Goal: Check status: Check status

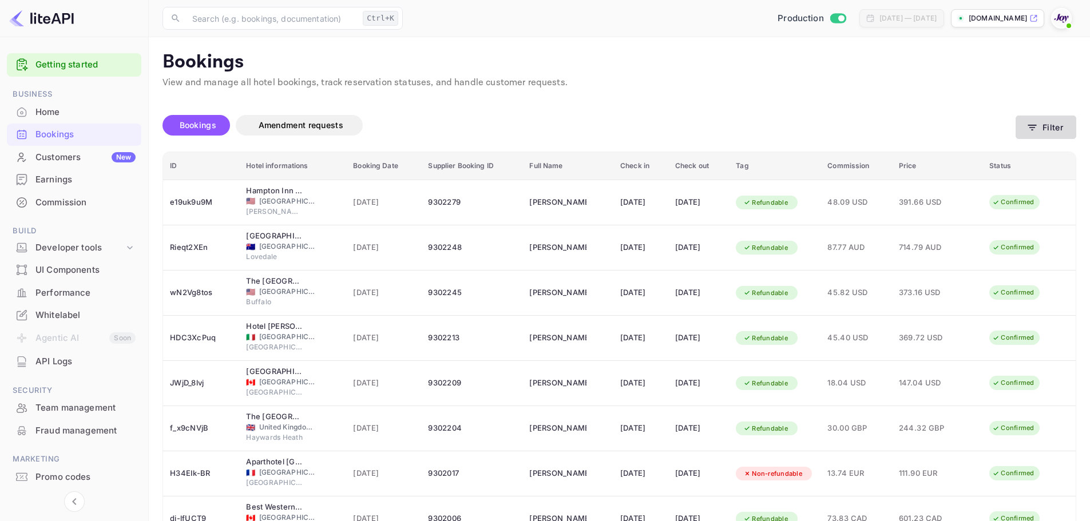
click at [1039, 129] on button "Filter" at bounding box center [1045, 127] width 61 height 23
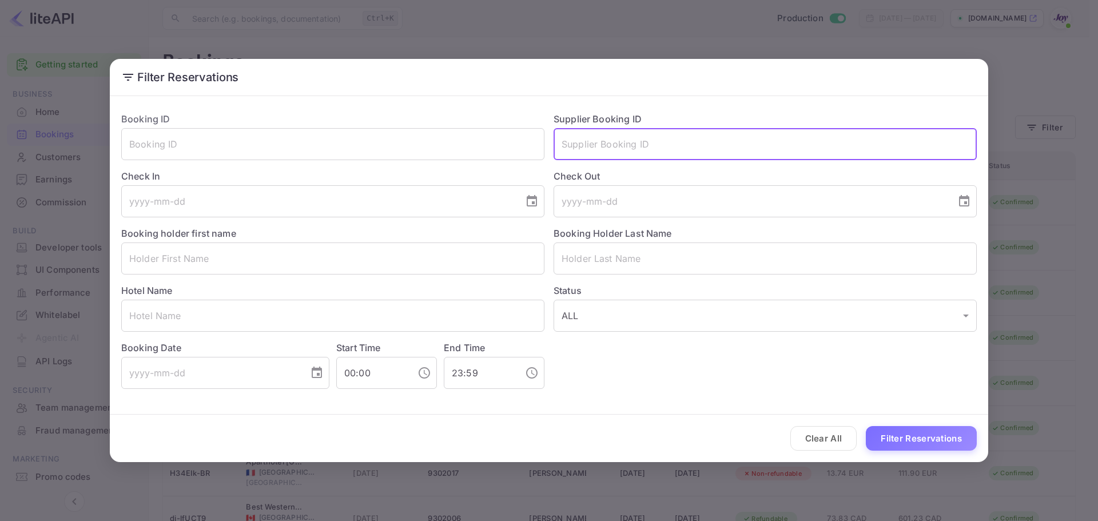
drag, startPoint x: 627, startPoint y: 136, endPoint x: 630, endPoint y: 148, distance: 12.3
click at [627, 137] on input "text" at bounding box center [765, 144] width 423 height 32
paste input "8809194"
type input "8809194"
click at [903, 436] on button "Filter Reservations" at bounding box center [921, 438] width 111 height 25
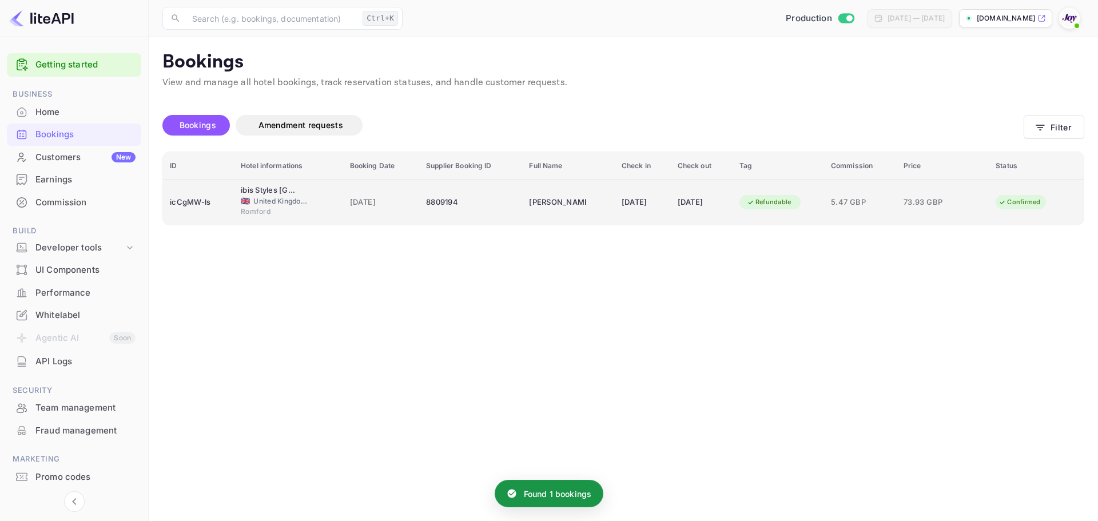
click at [323, 207] on div "Romford" at bounding box center [288, 212] width 95 height 13
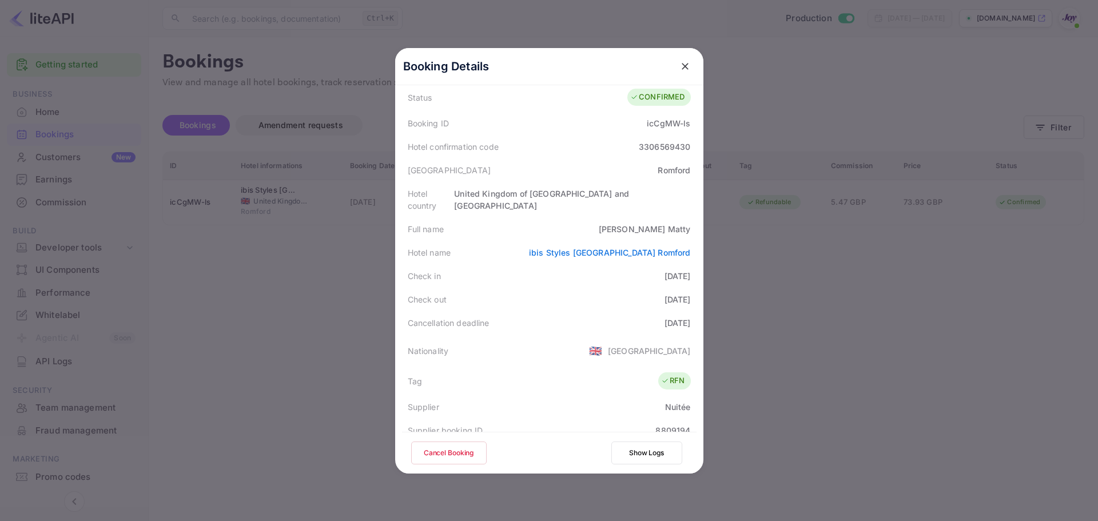
scroll to position [254, 0]
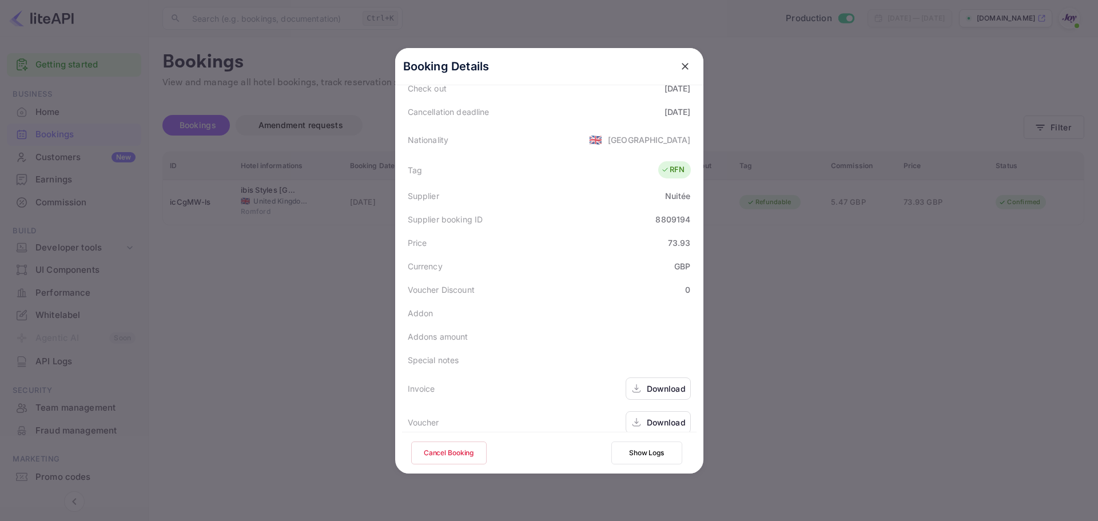
click at [650, 416] on div "Download" at bounding box center [666, 422] width 39 height 12
click at [269, 343] on div at bounding box center [549, 260] width 1098 height 521
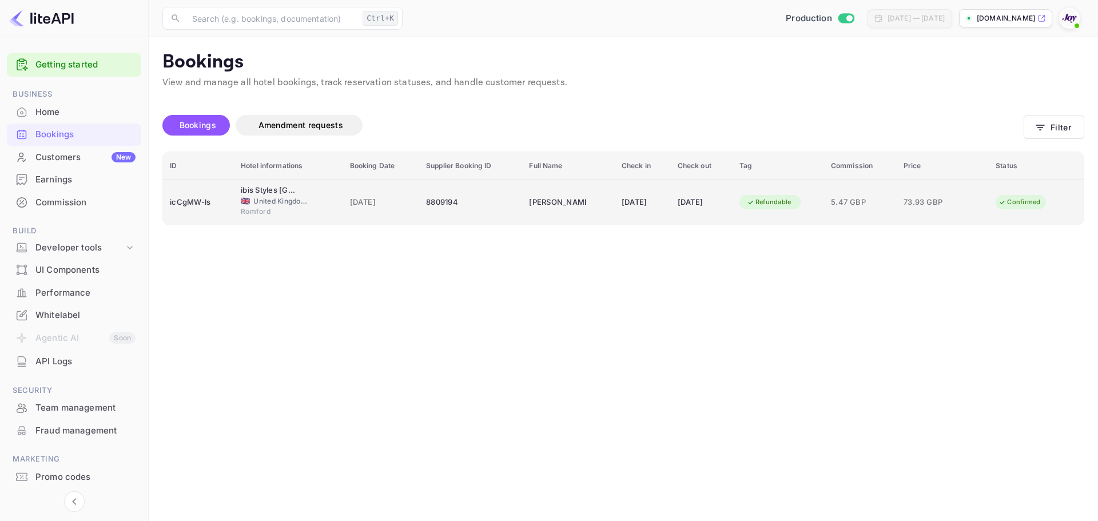
click at [576, 187] on td "[PERSON_NAME]" at bounding box center [568, 202] width 92 height 45
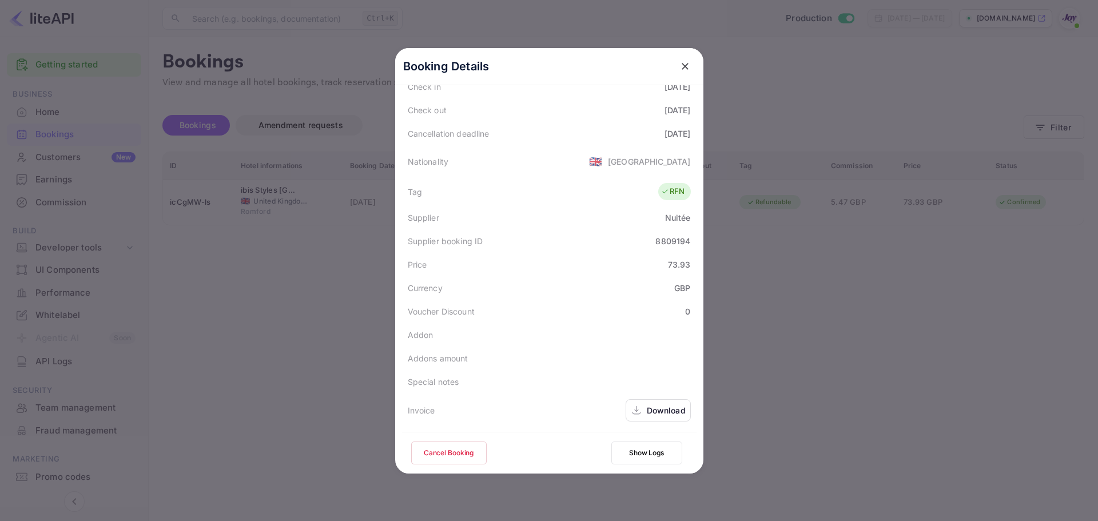
scroll to position [197, 0]
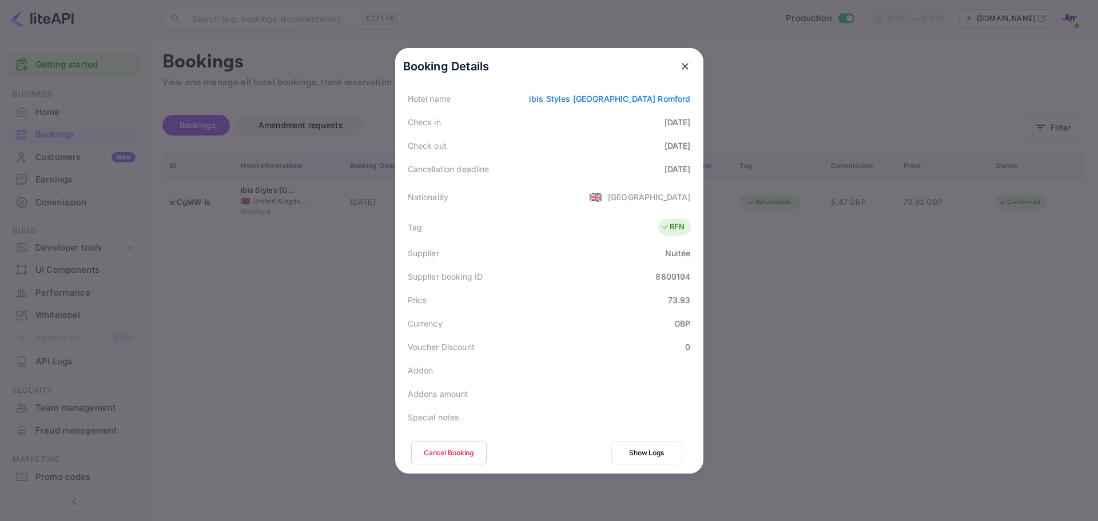
click at [669, 271] on div "8809194" at bounding box center [672, 277] width 35 height 12
copy div "8809194"
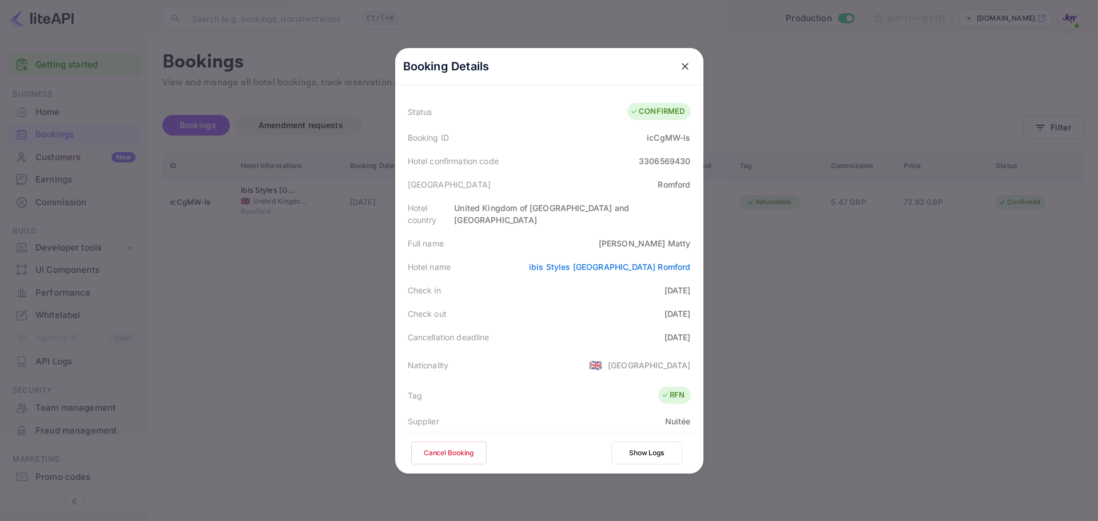
scroll to position [25, 0]
drag, startPoint x: 665, startPoint y: 235, endPoint x: 689, endPoint y: 236, distance: 24.6
click at [689, 236] on div "Full name Valentina Matty" at bounding box center [549, 246] width 295 height 23
copy div "Matty"
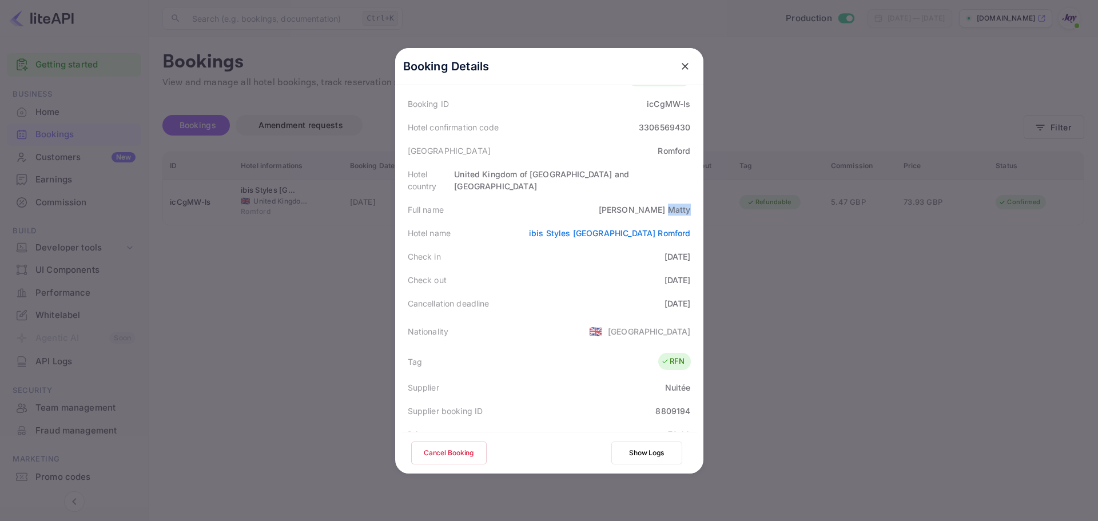
scroll to position [82, 0]
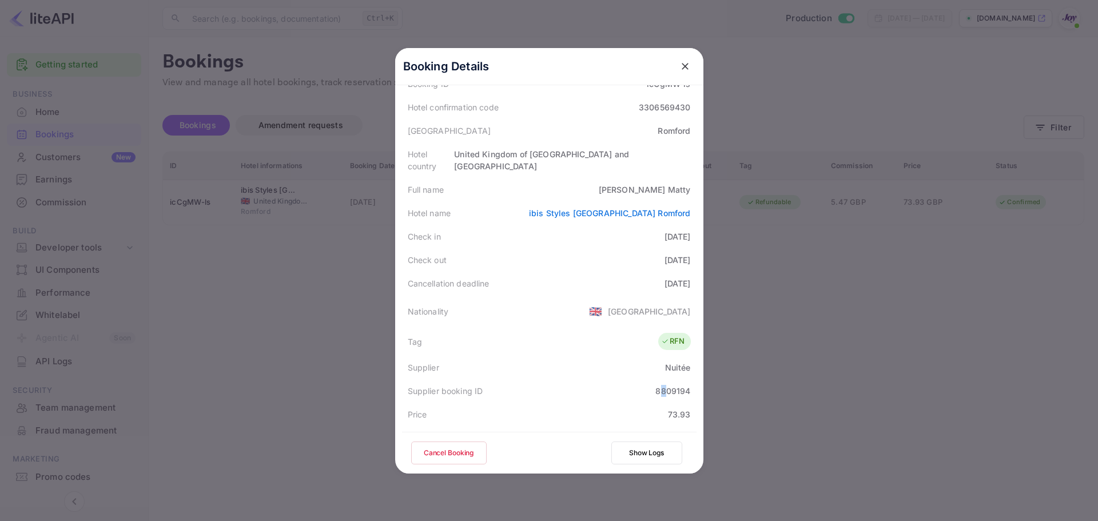
click at [660, 385] on div "8809194" at bounding box center [672, 391] width 35 height 12
copy div "8809194"
click at [679, 62] on icon "close" at bounding box center [684, 66] width 11 height 11
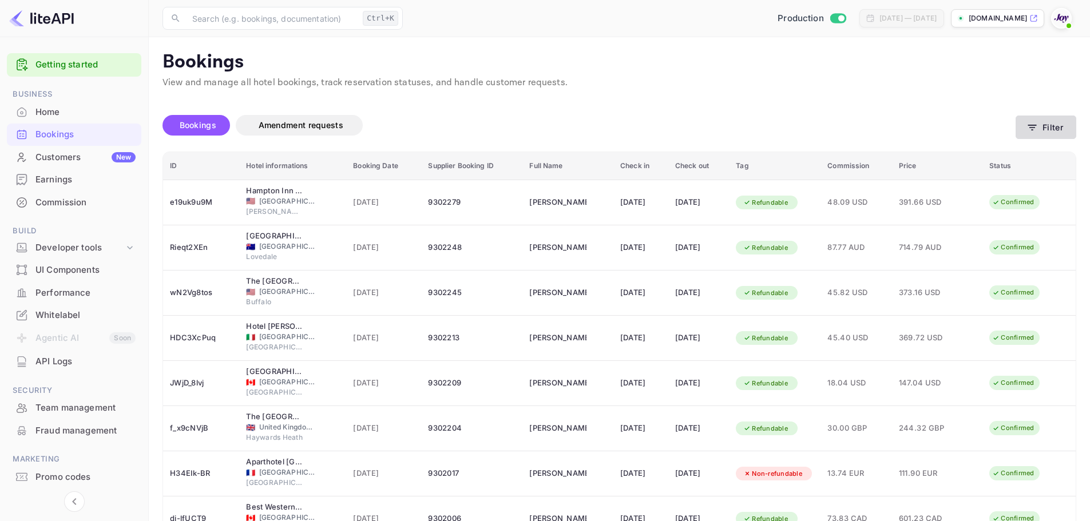
click at [1048, 130] on button "Filter" at bounding box center [1045, 127] width 61 height 23
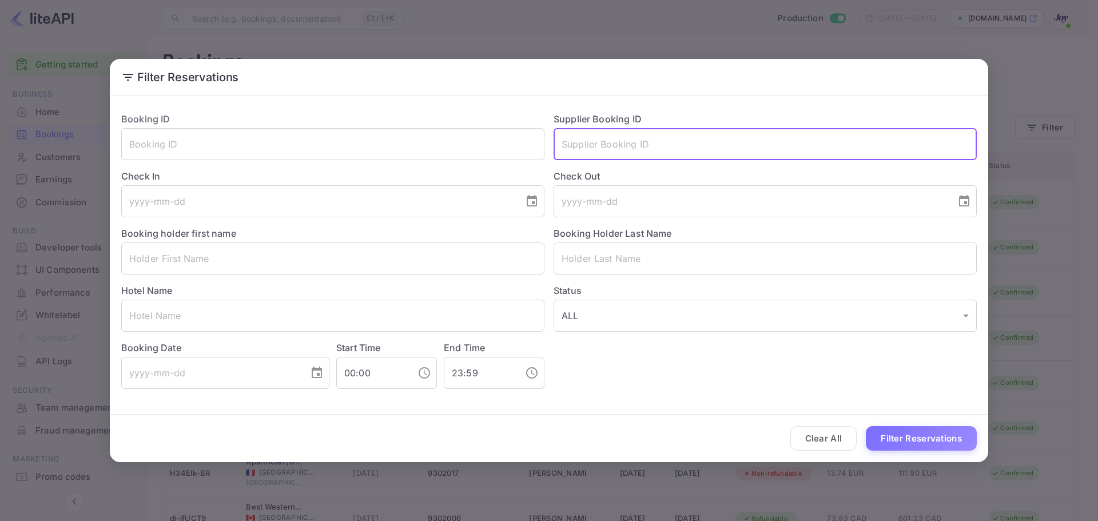
click at [618, 146] on input "text" at bounding box center [765, 144] width 423 height 32
paste input "8809194"
type input "8809194"
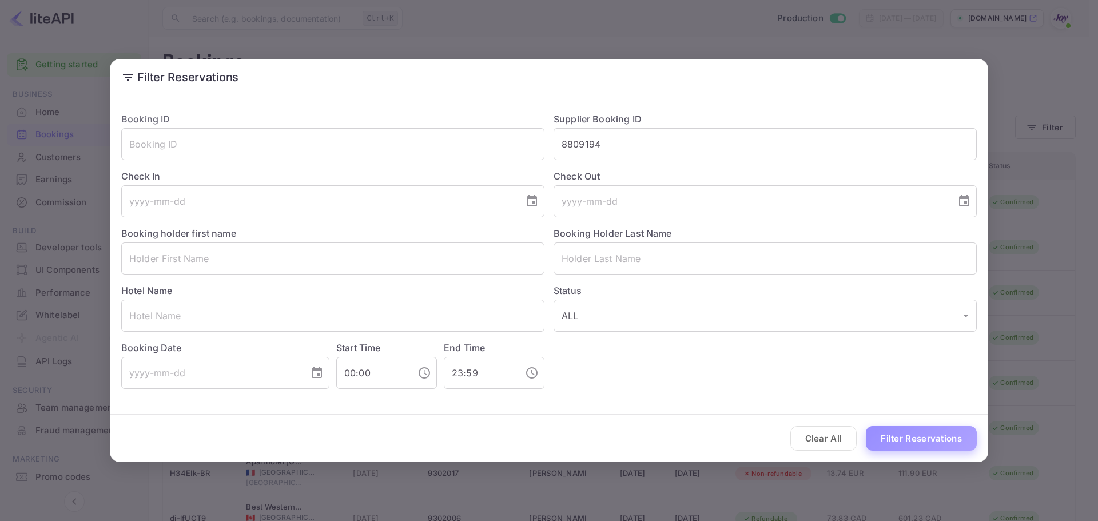
click at [919, 441] on button "Filter Reservations" at bounding box center [921, 438] width 111 height 25
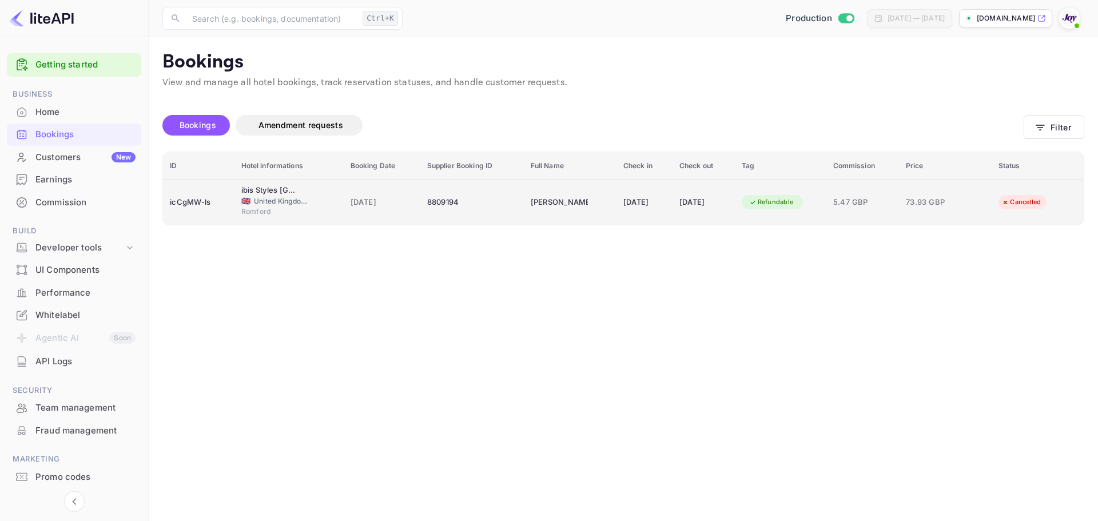
click at [735, 205] on td "[DATE]" at bounding box center [704, 202] width 62 height 45
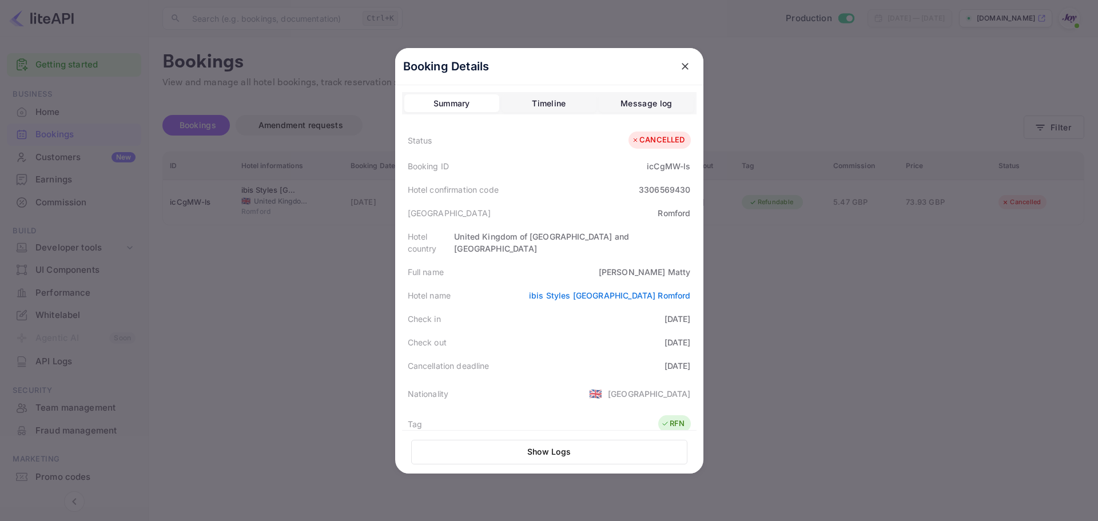
click at [778, 278] on div at bounding box center [549, 260] width 1098 height 521
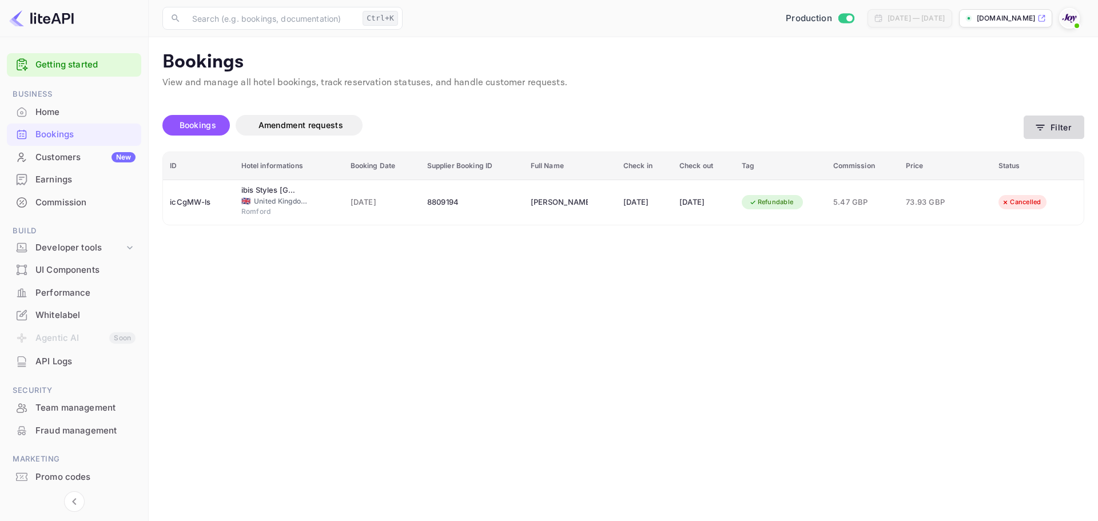
click at [1045, 128] on icon "button" at bounding box center [1040, 127] width 11 height 11
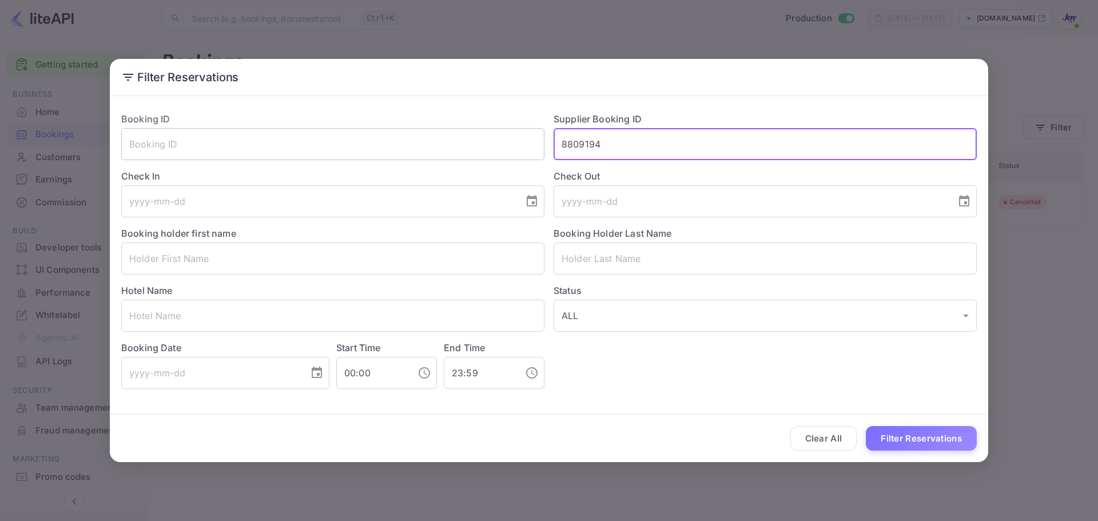
drag, startPoint x: 627, startPoint y: 147, endPoint x: 508, endPoint y: 157, distance: 119.4
click at [508, 157] on div "Booking ID ​ Supplier Booking ID 8809194 ​ Check In ​ Check Out ​ Booking holde…" at bounding box center [544, 246] width 865 height 286
paste input "9207283"
type input "9207283"
click at [921, 435] on button "Filter Reservations" at bounding box center [921, 438] width 111 height 25
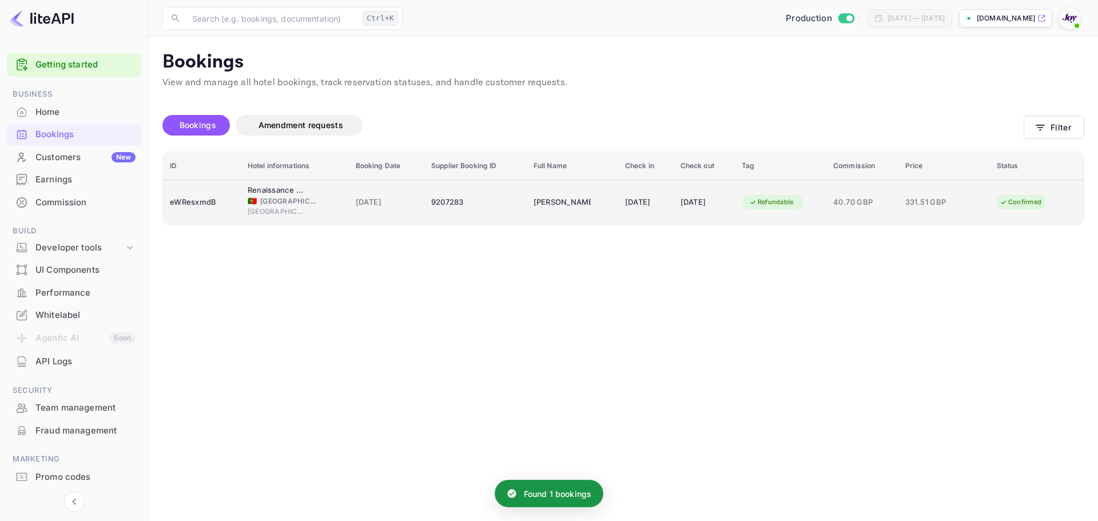
click at [410, 199] on td "[DATE]" at bounding box center [386, 202] width 75 height 45
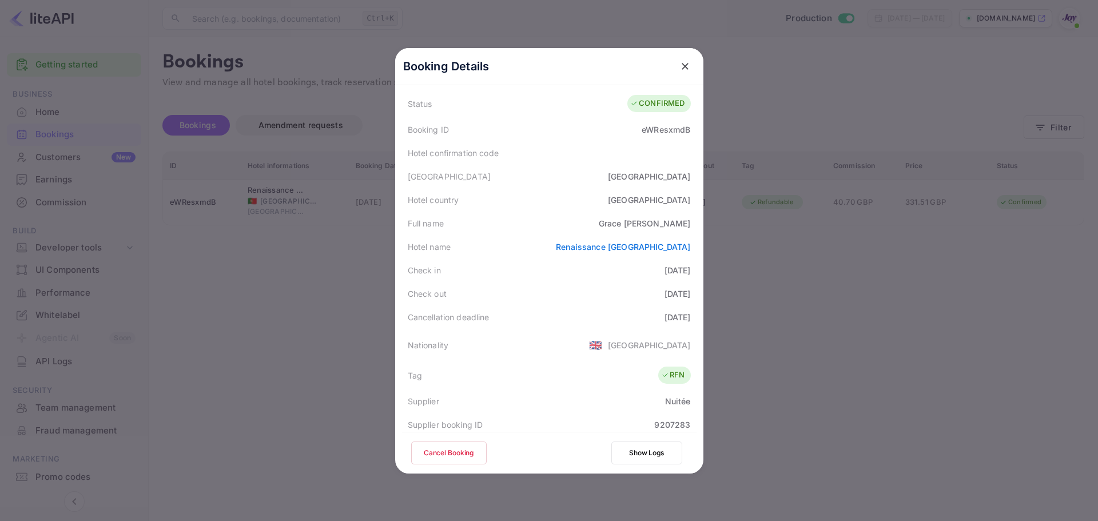
scroll to position [57, 0]
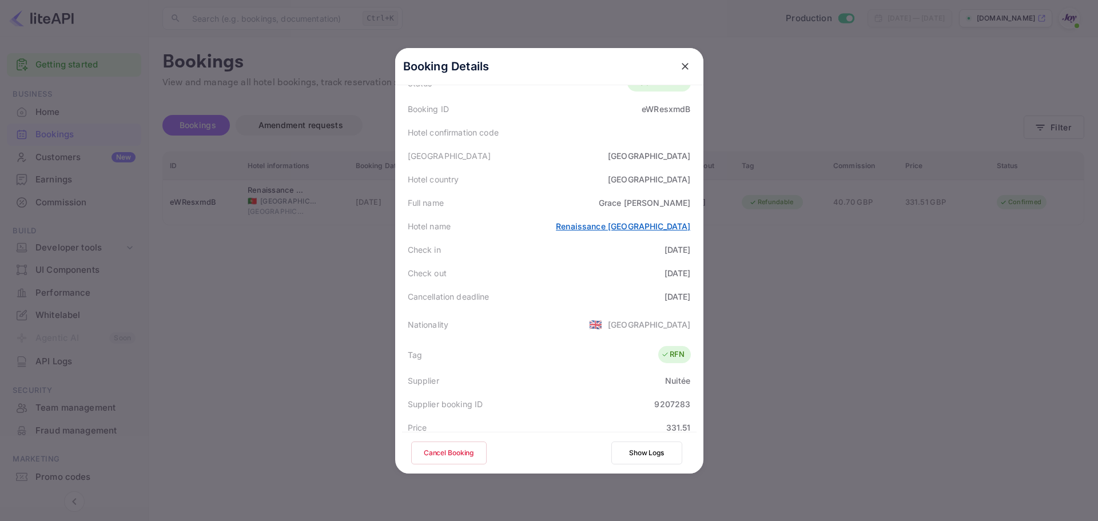
click at [633, 228] on link "Renaissance [GEOGRAPHIC_DATA]" at bounding box center [623, 226] width 134 height 10
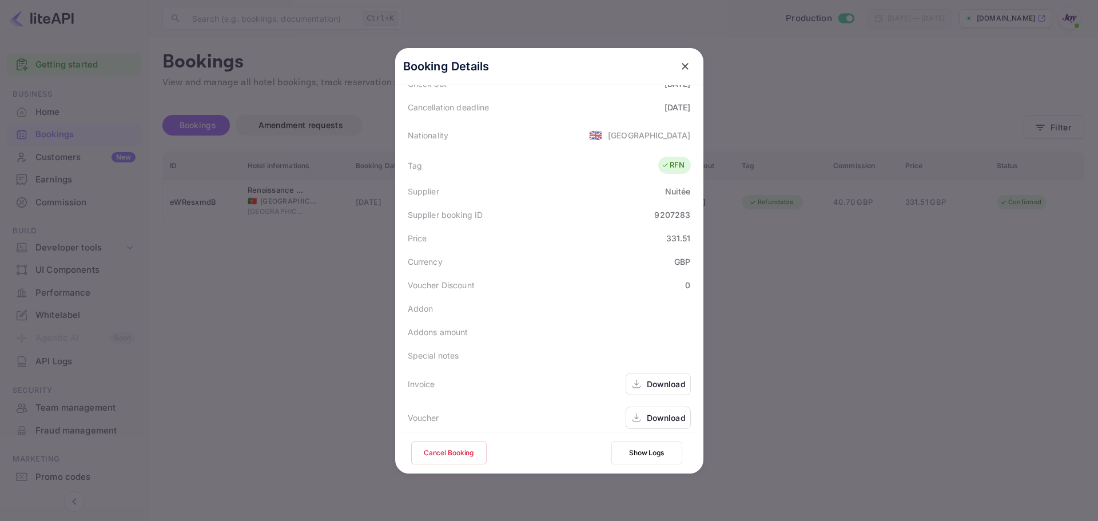
scroll to position [254, 0]
click at [681, 65] on icon "close" at bounding box center [684, 66] width 11 height 11
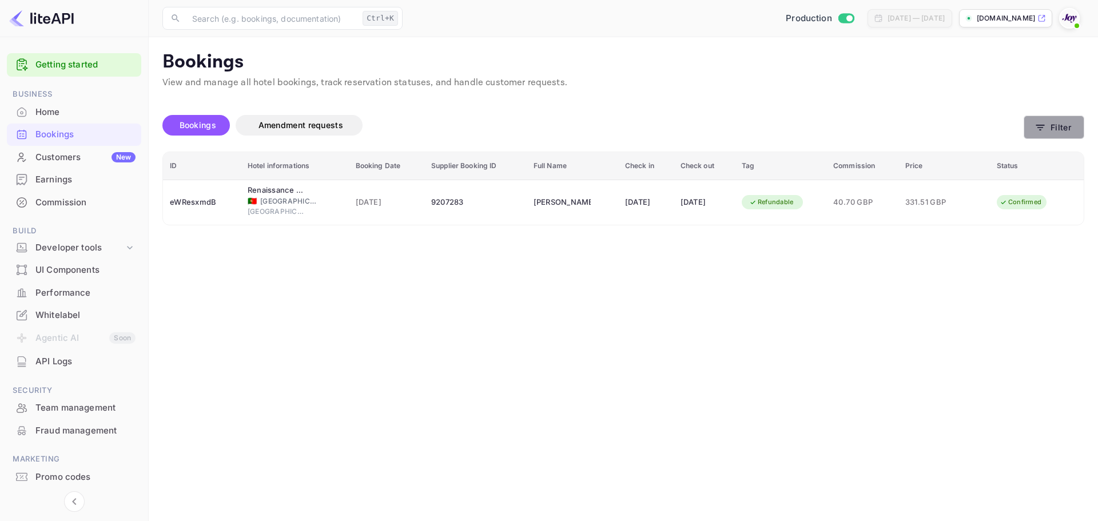
click at [1049, 124] on button "Filter" at bounding box center [1054, 127] width 61 height 23
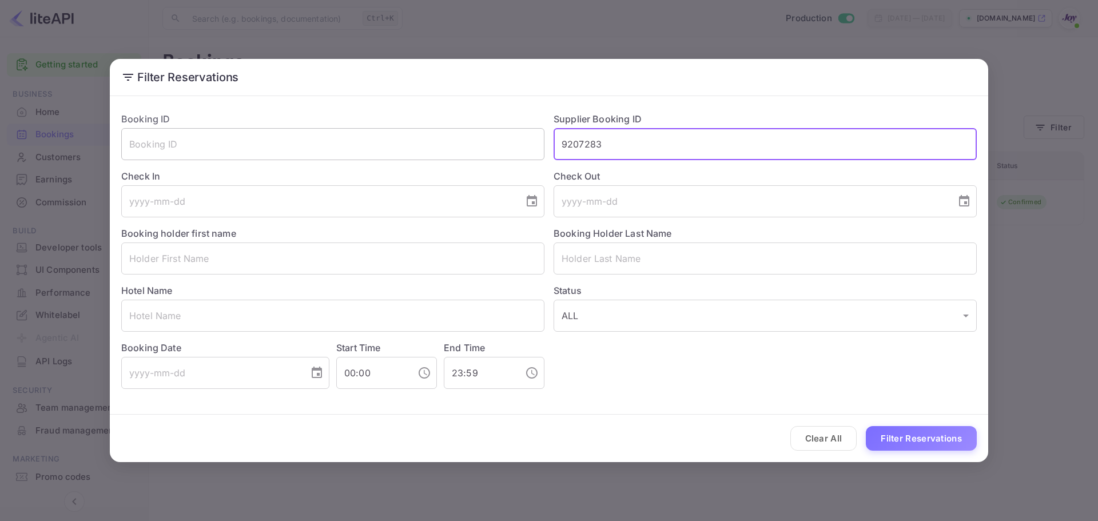
drag, startPoint x: 626, startPoint y: 141, endPoint x: 361, endPoint y: 156, distance: 265.2
click at [361, 153] on div "Booking ID ​ Supplier Booking ID 9207283 ​ Check In ​ Check Out ​ Booking holde…" at bounding box center [544, 246] width 865 height 286
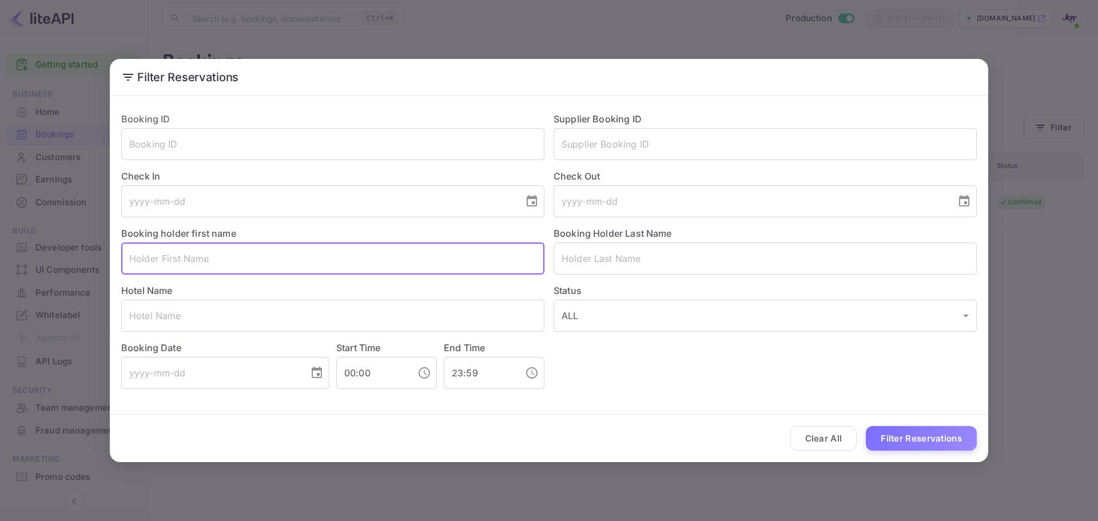
click at [238, 268] on input "text" at bounding box center [332, 258] width 423 height 32
paste input "[PERSON_NAME]"
drag, startPoint x: 182, startPoint y: 253, endPoint x: 161, endPoint y: 252, distance: 21.2
click at [161, 252] on input "[PERSON_NAME]" at bounding box center [332, 258] width 423 height 32
type input "[PERSON_NAME]"
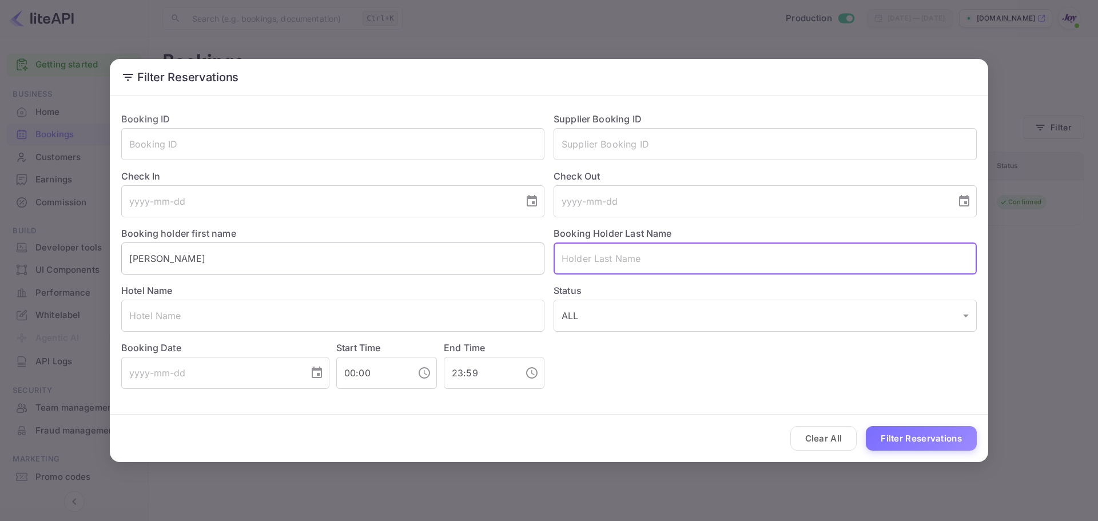
paste input "Puebla"
type input "Puebla"
click at [918, 431] on button "Filter Reservations" at bounding box center [921, 438] width 111 height 25
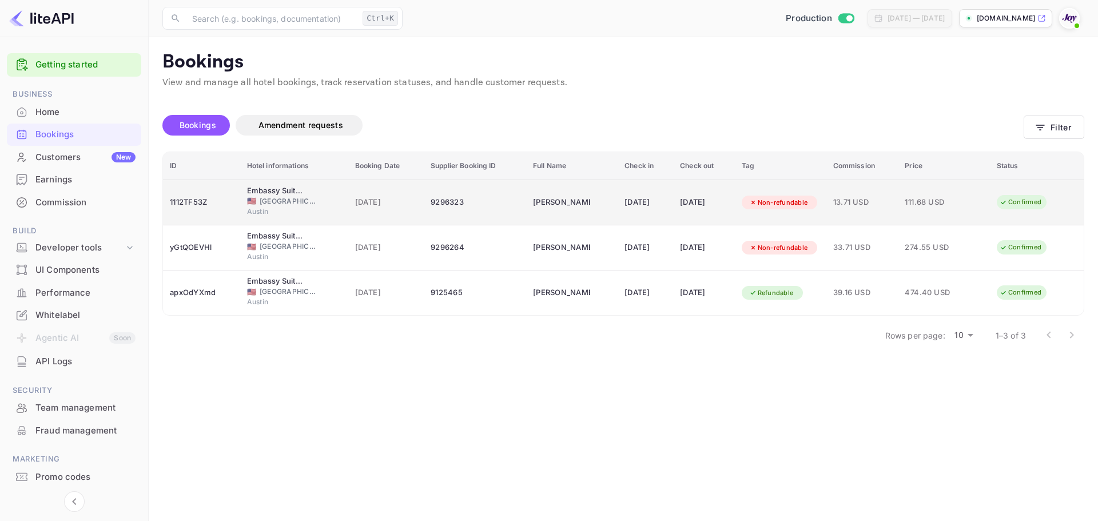
click at [501, 208] on div "9296323" at bounding box center [475, 202] width 89 height 18
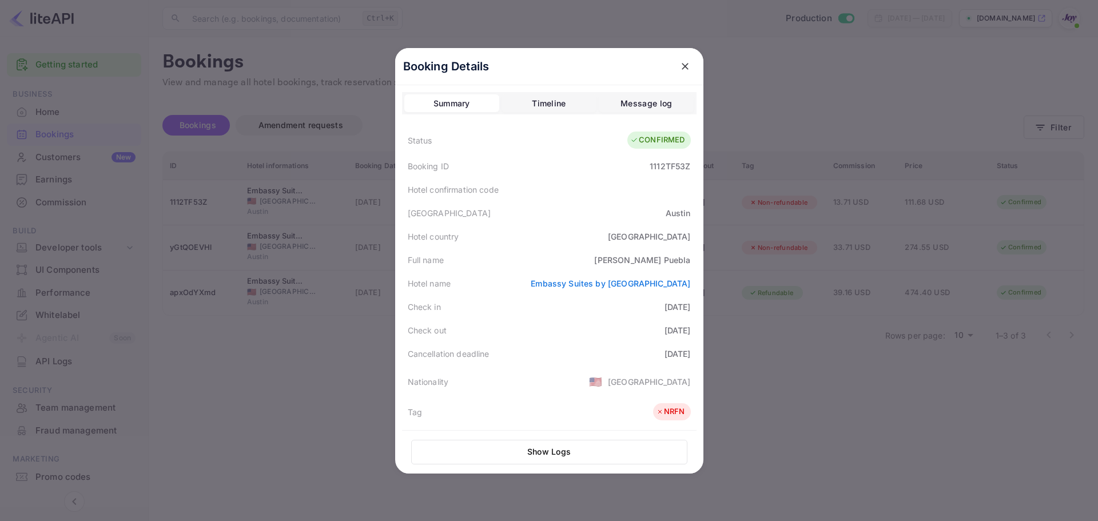
click at [679, 65] on icon "close" at bounding box center [684, 66] width 11 height 11
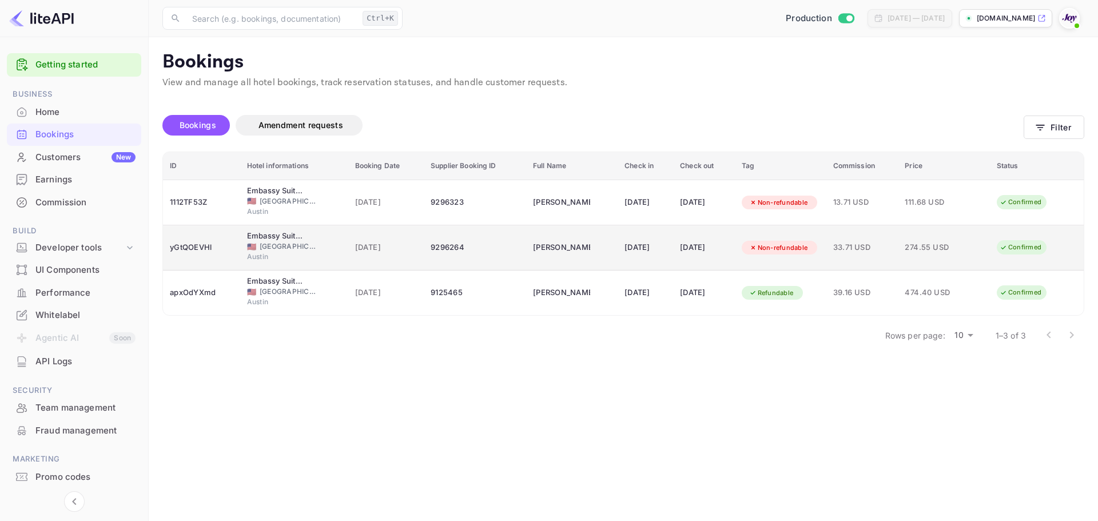
click at [365, 226] on td "[DATE]" at bounding box center [386, 247] width 76 height 45
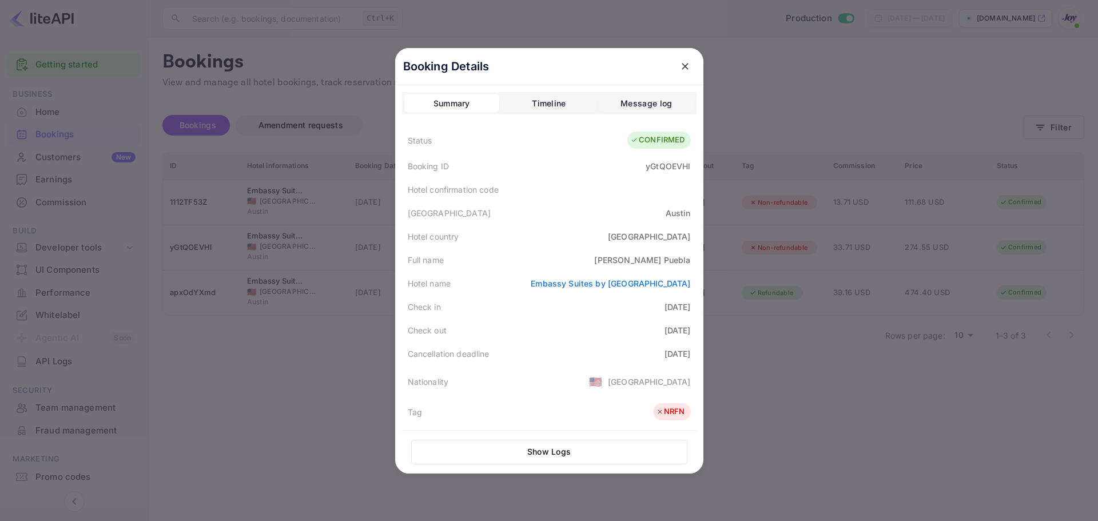
drag, startPoint x: 578, startPoint y: 287, endPoint x: 702, endPoint y: 288, distance: 123.5
click at [702, 288] on div "Booking Details Summary Timeline Message log Status CONFIRMED Booking ID yGtQOE…" at bounding box center [549, 261] width 308 height 426
copy link "Embassy Suites by [GEOGRAPHIC_DATA]"
drag, startPoint x: 920, startPoint y: 395, endPoint x: 908, endPoint y: 359, distance: 38.2
click at [920, 395] on div at bounding box center [549, 260] width 1098 height 521
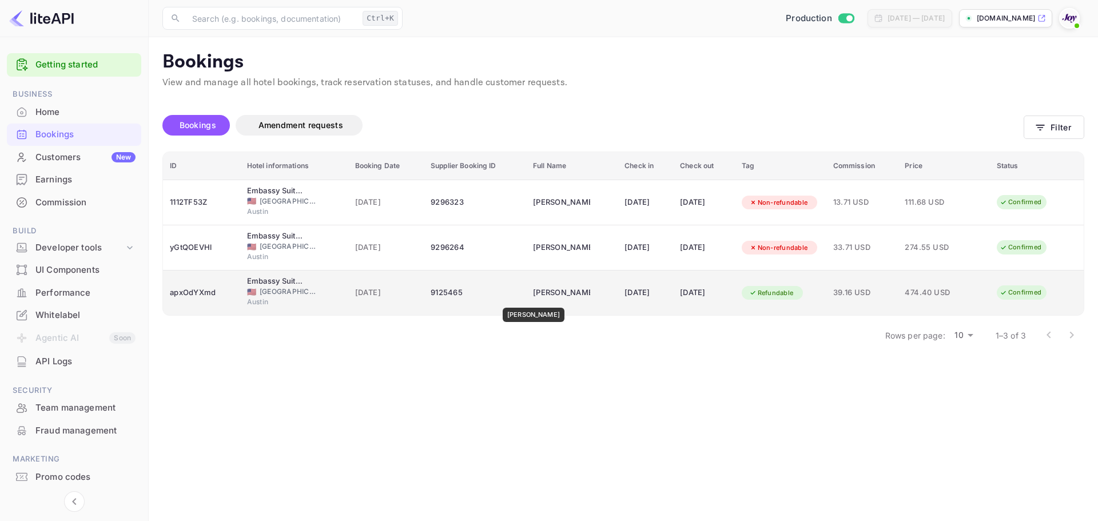
click at [533, 300] on div "[PERSON_NAME]" at bounding box center [561, 293] width 57 height 18
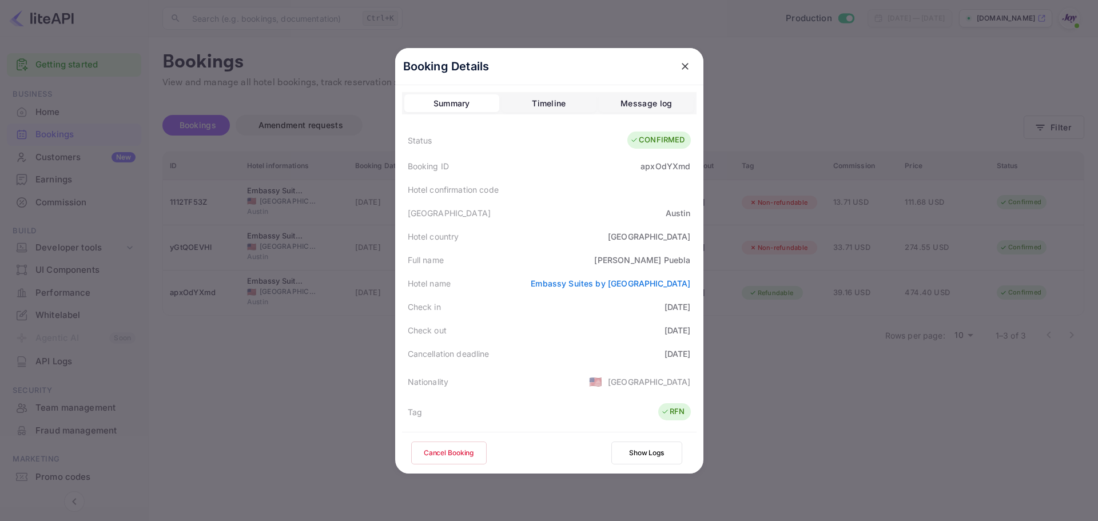
drag, startPoint x: 686, startPoint y: 309, endPoint x: 615, endPoint y: 307, distance: 71.0
click at [636, 306] on div "Check in [DATE]" at bounding box center [549, 306] width 295 height 23
copy div "[DATE]"
click at [677, 332] on div "[DATE]" at bounding box center [678, 330] width 26 height 12
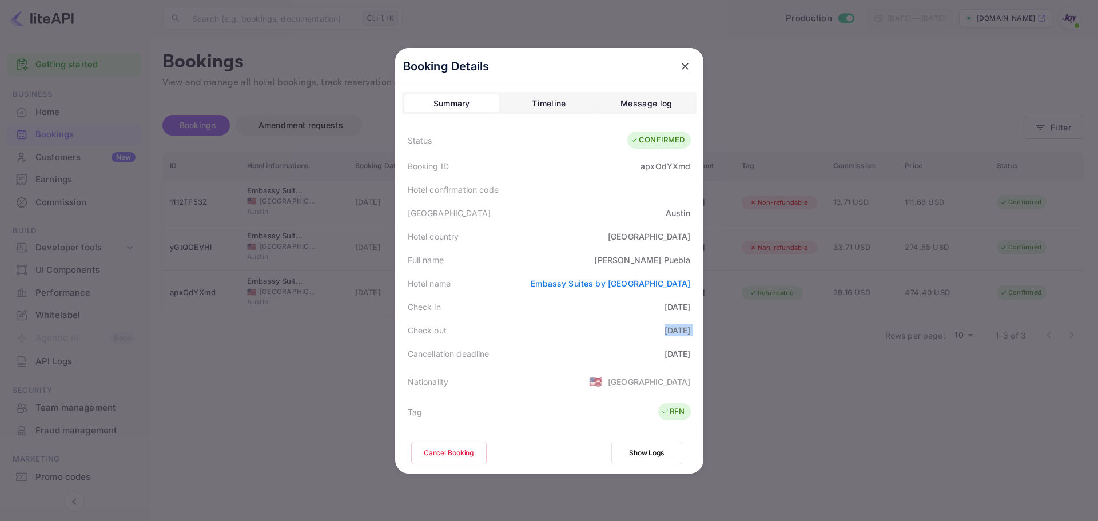
click at [677, 332] on div "[DATE]" at bounding box center [678, 330] width 26 height 12
copy div "[DATE]"
click at [332, 376] on div at bounding box center [549, 260] width 1098 height 521
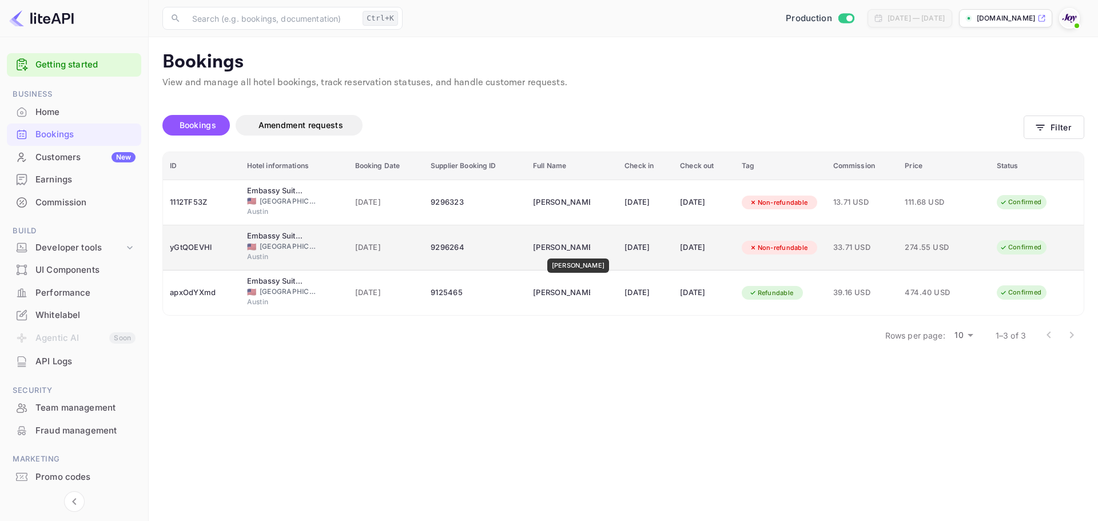
click at [577, 248] on td "[PERSON_NAME]" at bounding box center [572, 247] width 92 height 45
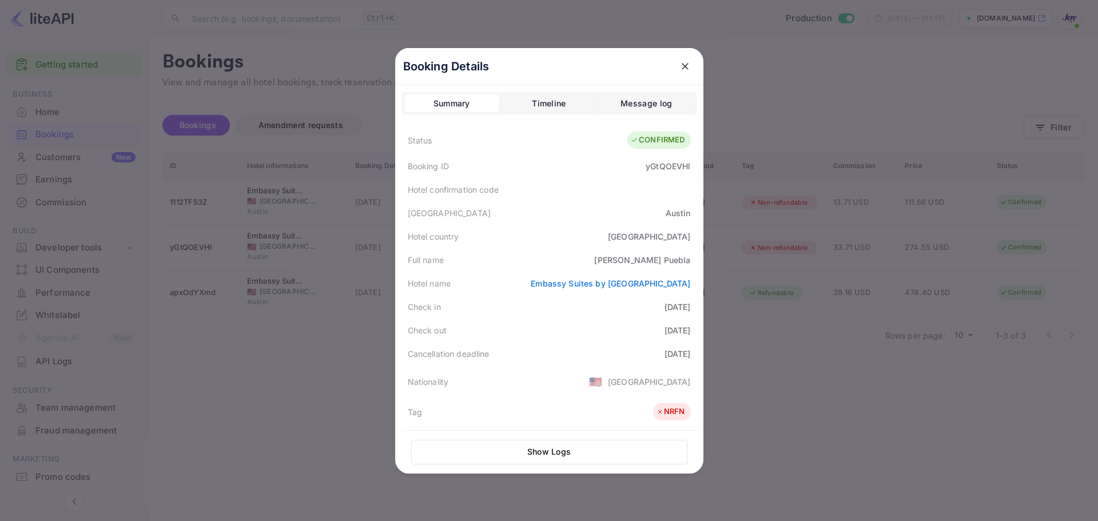
click at [671, 305] on div "[DATE]" at bounding box center [678, 307] width 26 height 12
copy div "[DATE]"
click at [667, 349] on div "[DATE]" at bounding box center [678, 354] width 26 height 12
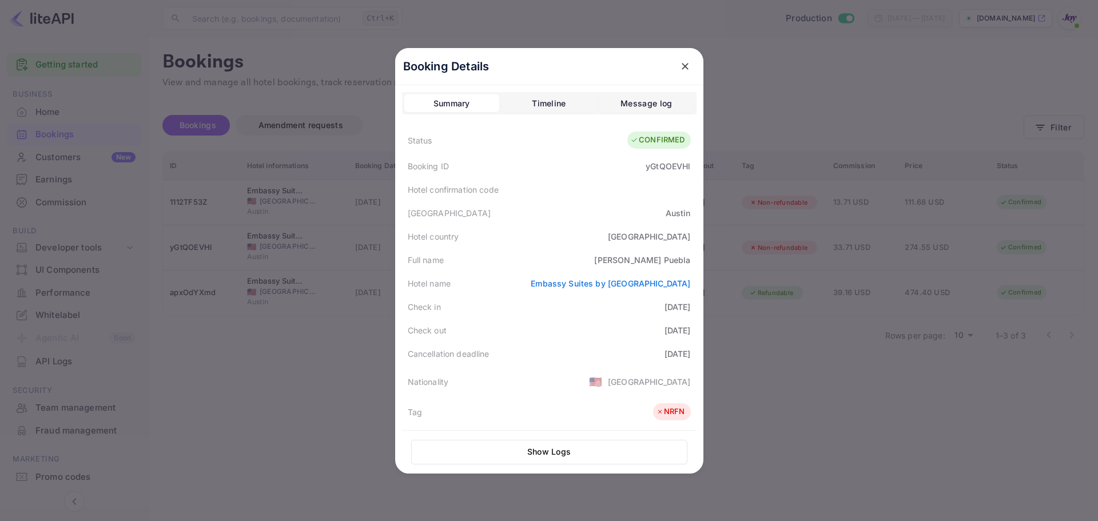
click at [667, 349] on div "[DATE]" at bounding box center [678, 354] width 26 height 12
copy div "[DATE]"
click at [800, 392] on div at bounding box center [549, 260] width 1098 height 521
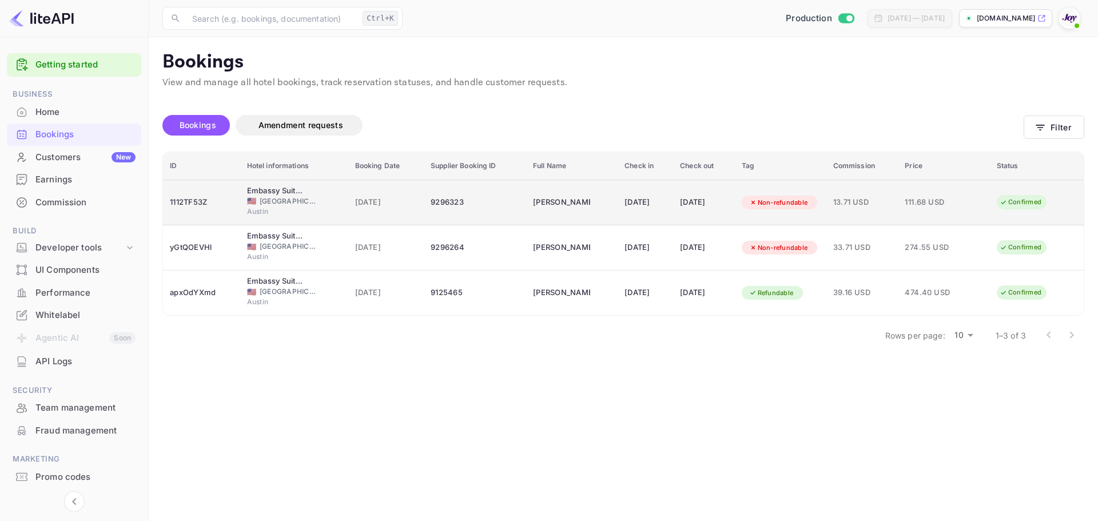
click at [448, 193] on div "9296323" at bounding box center [475, 202] width 89 height 18
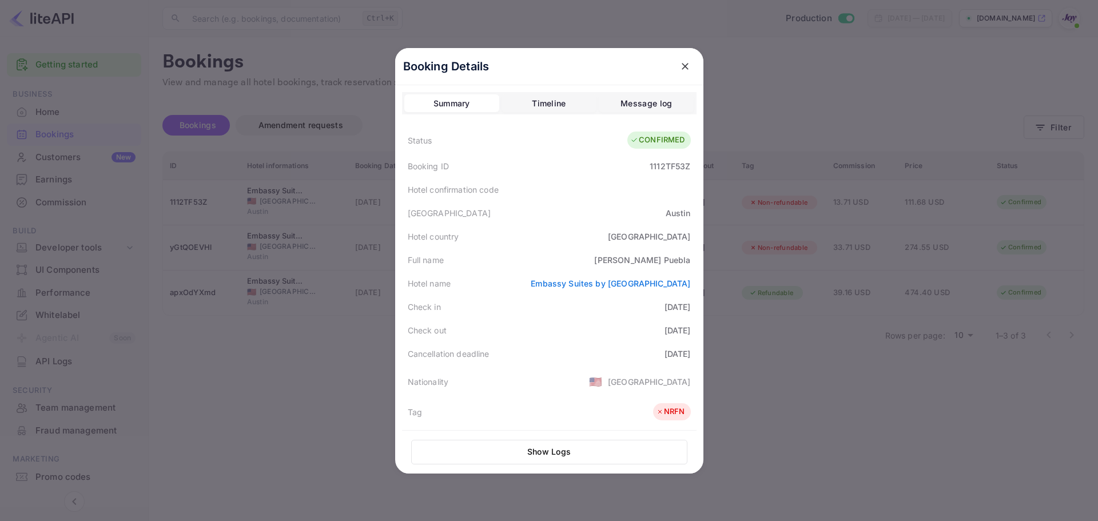
click at [665, 301] on div "[DATE]" at bounding box center [678, 307] width 26 height 12
click at [665, 302] on div "[DATE]" at bounding box center [678, 307] width 26 height 12
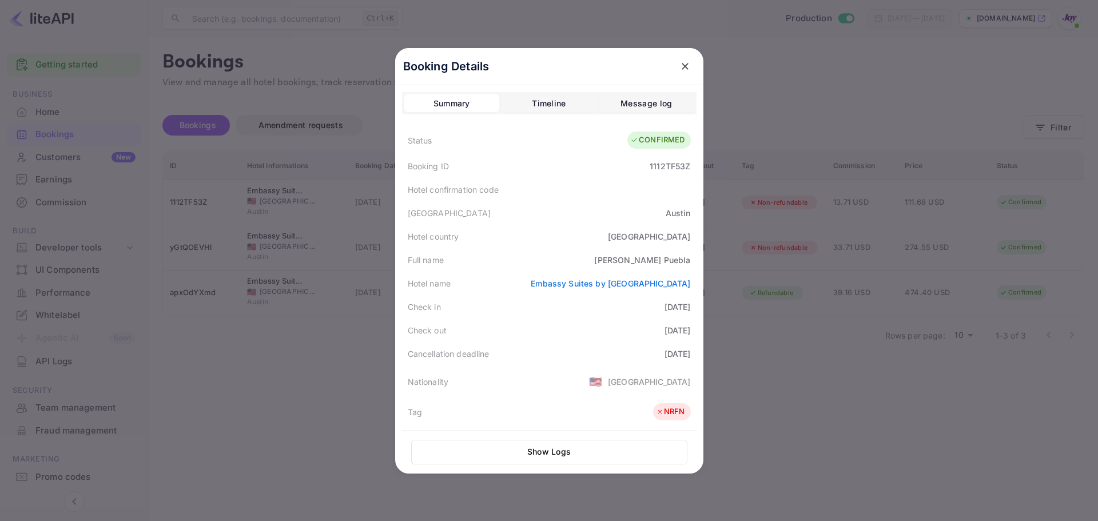
click at [679, 333] on div "[DATE]" at bounding box center [678, 330] width 26 height 12
copy div "[DATE]"
click at [269, 363] on div at bounding box center [549, 260] width 1098 height 521
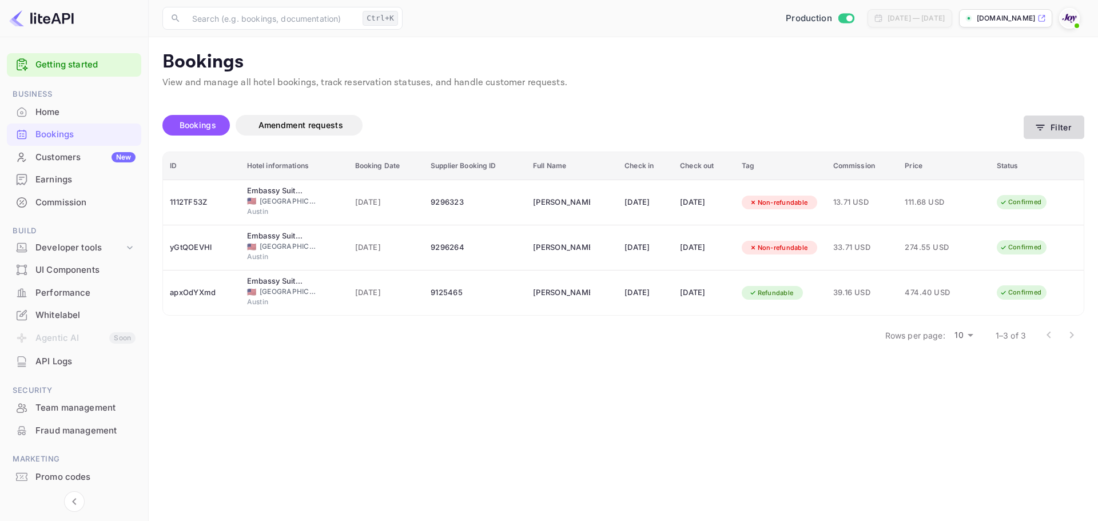
click at [1040, 126] on icon "button" at bounding box center [1040, 127] width 11 height 11
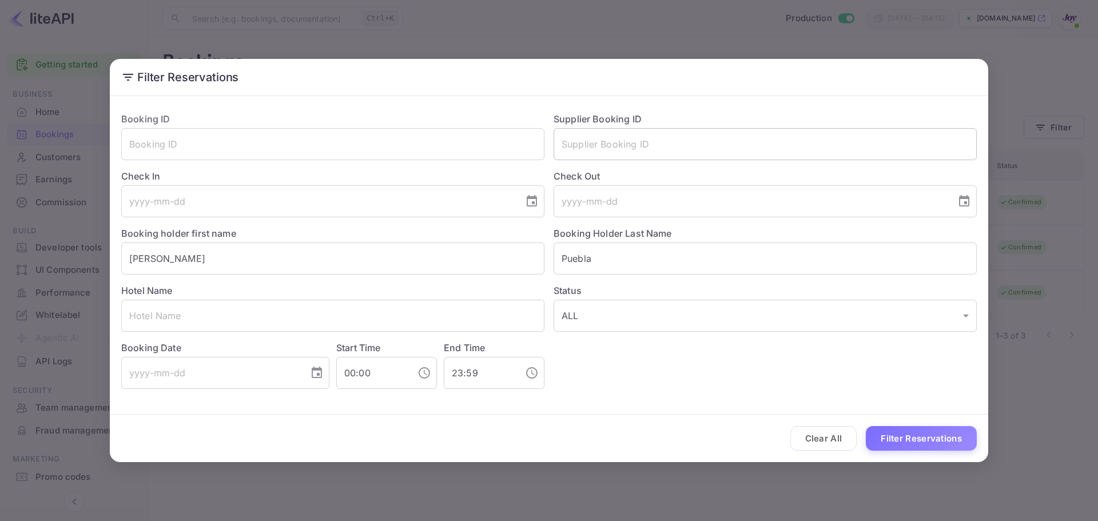
click at [627, 139] on input "text" at bounding box center [765, 144] width 423 height 32
paste input "9275728"
type input "9275728"
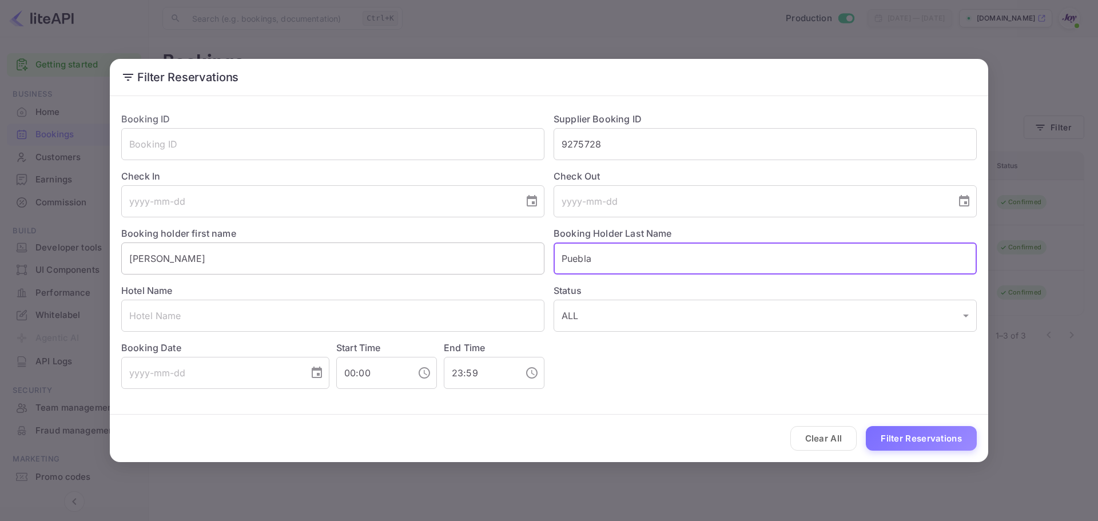
drag, startPoint x: 620, startPoint y: 254, endPoint x: 499, endPoint y: 265, distance: 121.7
click at [499, 265] on div "Booking ID ​ Supplier Booking ID 9275728 ​ Check In ​ Check Out ​ Booking holde…" at bounding box center [544, 246] width 865 height 286
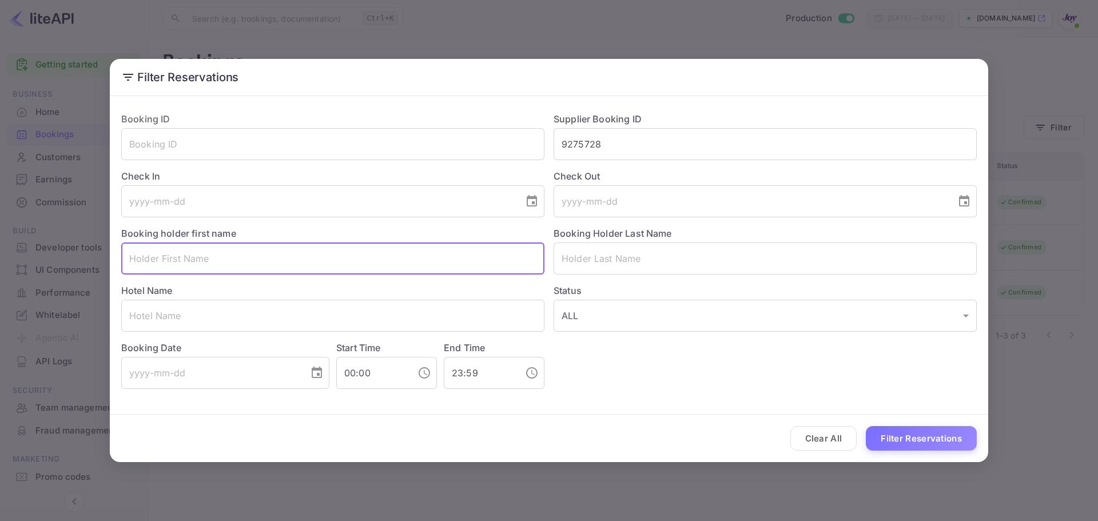
drag, startPoint x: 280, startPoint y: 261, endPoint x: 13, endPoint y: 291, distance: 269.4
click at [0, 287] on html "Getting started Business Home Bookings Customers New Earnings Commission Build …" at bounding box center [549, 260] width 1098 height 521
click at [878, 436] on button "Filter Reservations" at bounding box center [921, 438] width 111 height 25
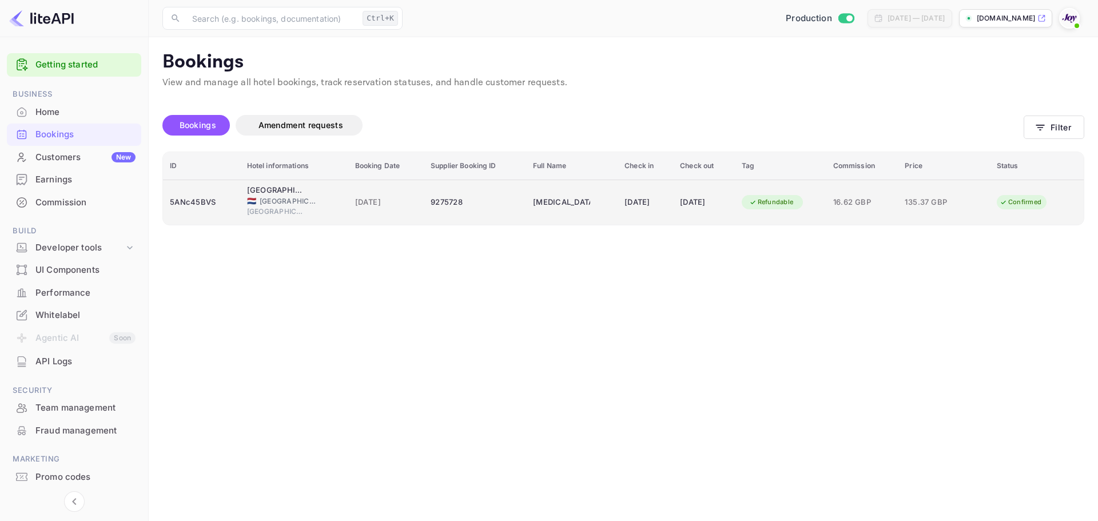
click at [489, 213] on td "9275728" at bounding box center [475, 202] width 102 height 45
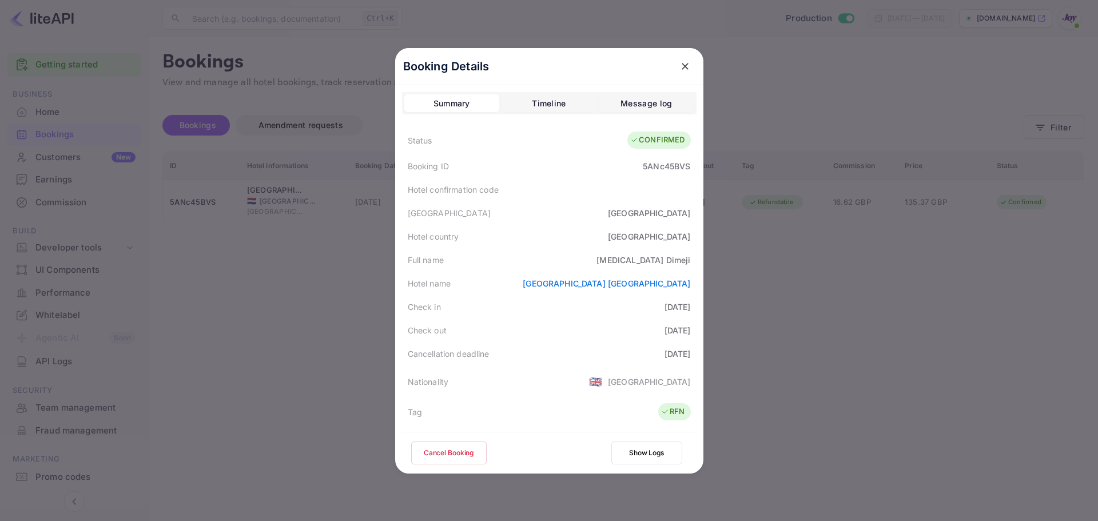
click at [320, 309] on div at bounding box center [549, 260] width 1098 height 521
